Goal: Information Seeking & Learning: Learn about a topic

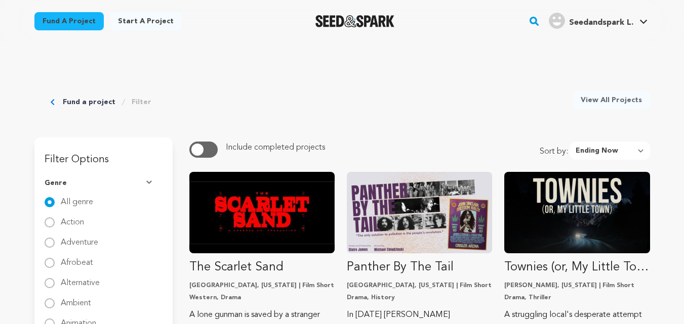
select select "ending_now"
click at [532, 23] on rect "button" at bounding box center [534, 21] width 12 height 12
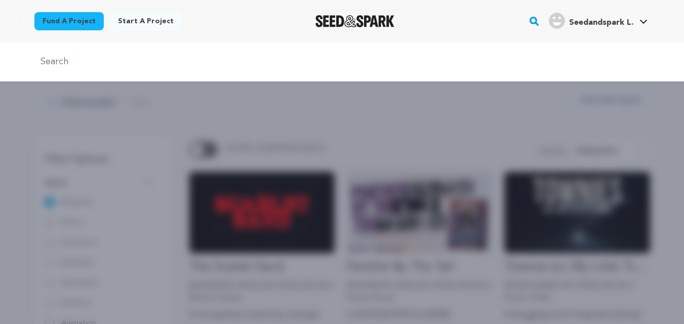
click at [119, 66] on div at bounding box center [342, 62] width 684 height 39
click at [119, 66] on input "text" at bounding box center [341, 62] width 615 height 15
type input "standing up agaunst the sky"
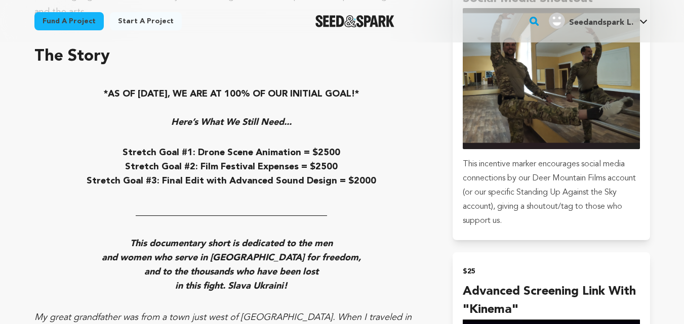
scroll to position [725, 0]
